Goal: Find specific page/section: Find specific page/section

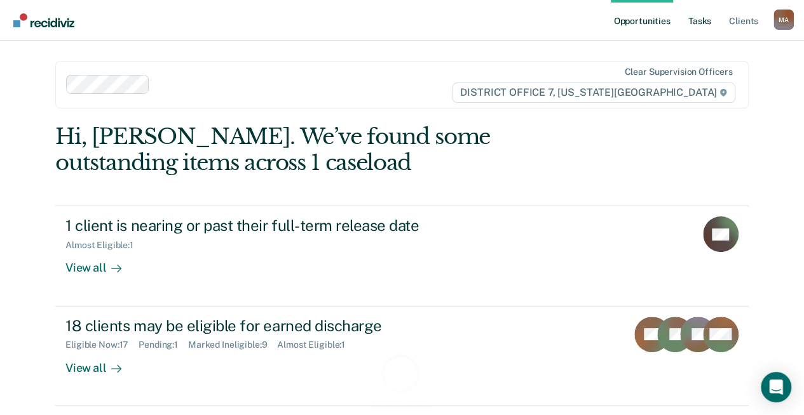
click at [704, 28] on link "Tasks" at bounding box center [699, 20] width 28 height 41
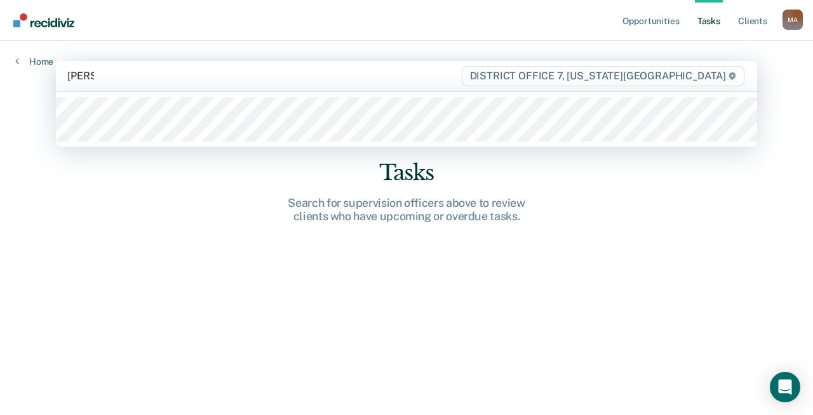
type input "[PERSON_NAME]"
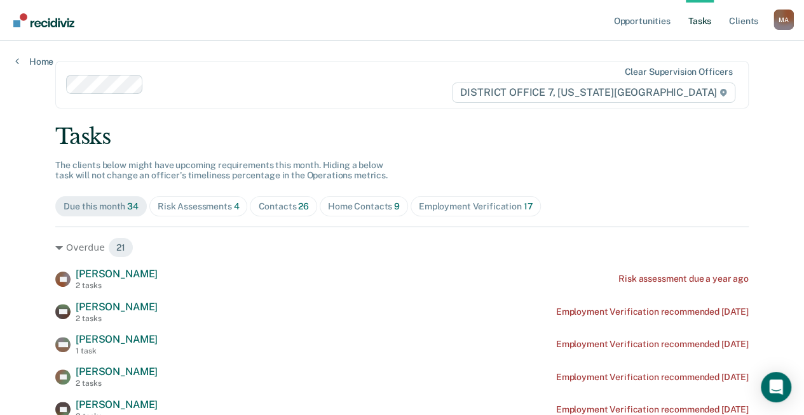
click at [264, 204] on div "Contacts 26" at bounding box center [283, 206] width 51 height 11
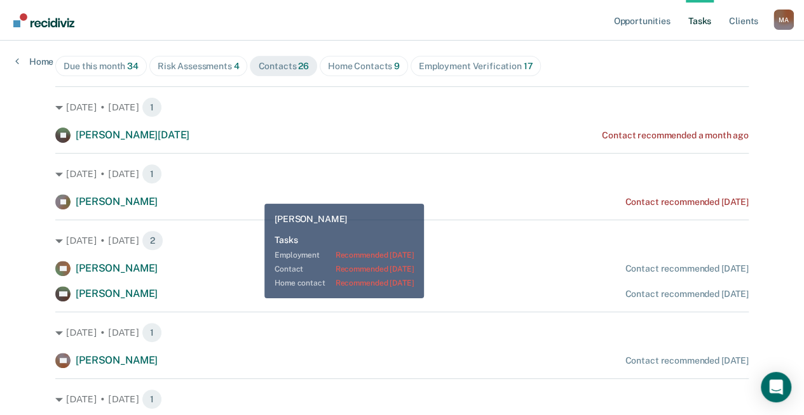
scroll to position [13, 0]
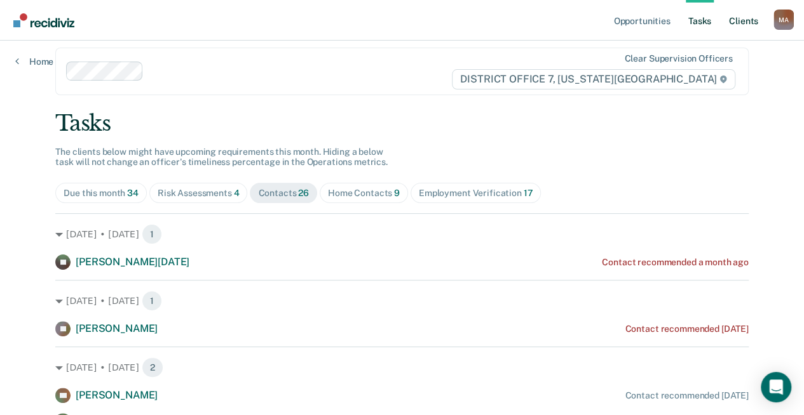
click at [739, 23] on link "Client s" at bounding box center [743, 20] width 34 height 41
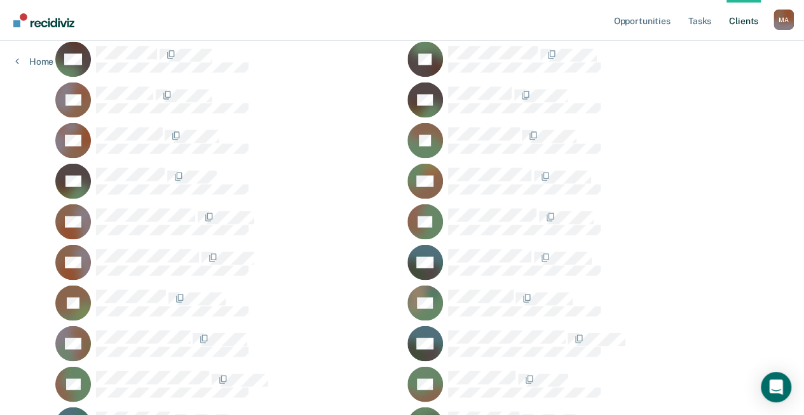
scroll to position [1207, 0]
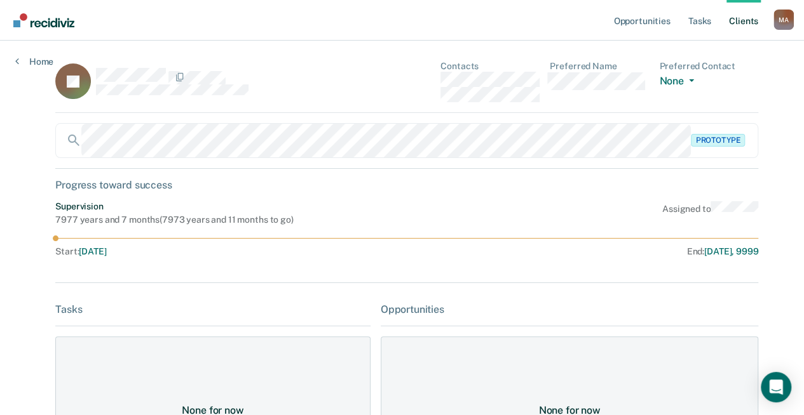
click at [30, 55] on div "Home" at bounding box center [34, 54] width 69 height 27
click at [40, 179] on main "JS Contacts Preferred Name Preferred Contact None Call Text Email None Prototyp…" at bounding box center [402, 386] width 724 height 691
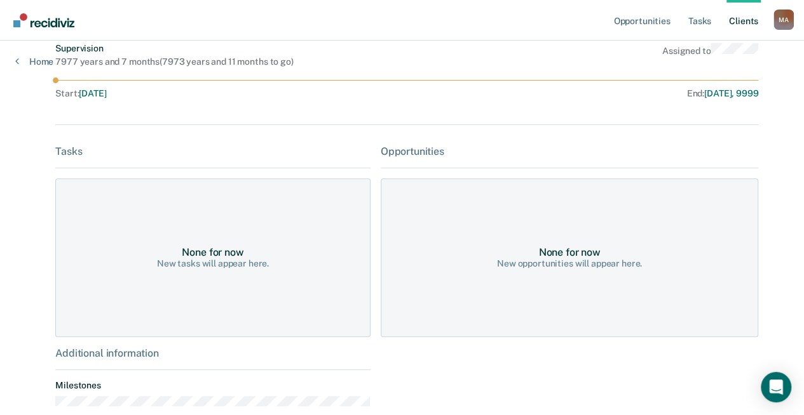
scroll to position [154, 0]
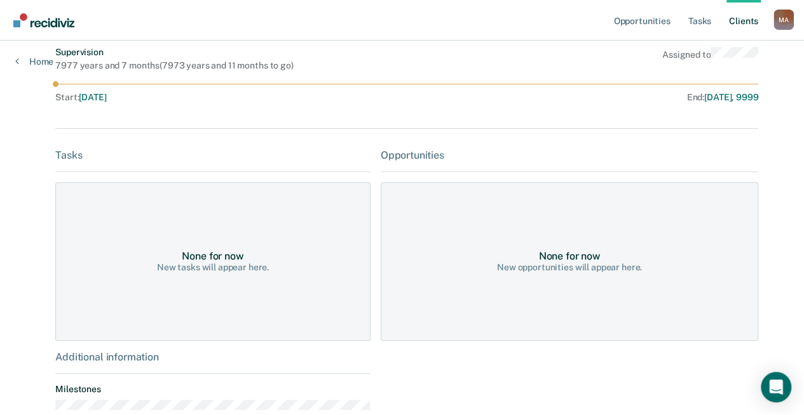
click at [211, 250] on div "None for now" at bounding box center [213, 256] width 62 height 12
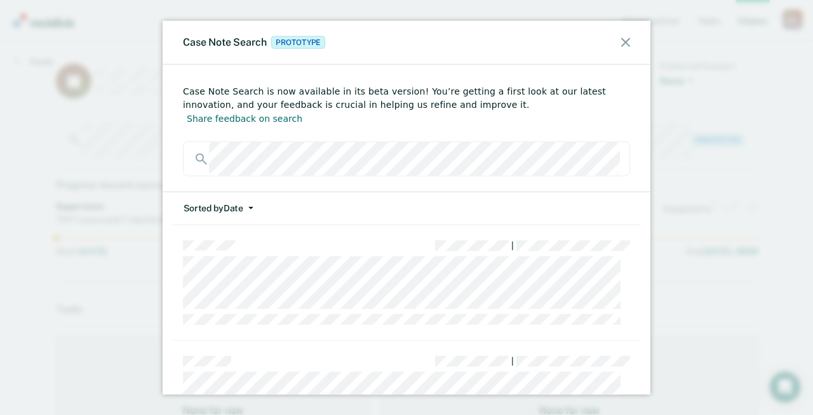
click at [625, 42] on icon at bounding box center [625, 42] width 9 height 9
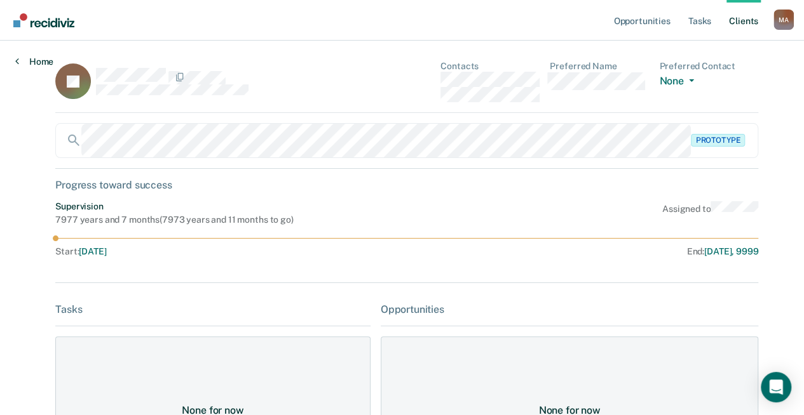
click at [30, 62] on link "Home" at bounding box center [34, 61] width 38 height 11
